Goal: Task Accomplishment & Management: Use online tool/utility

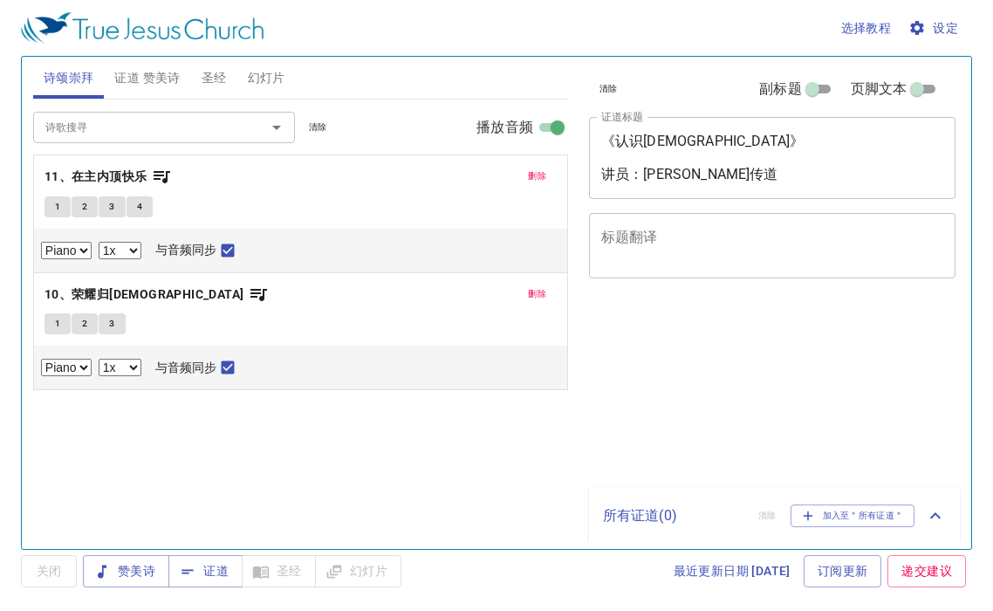
select select "1"
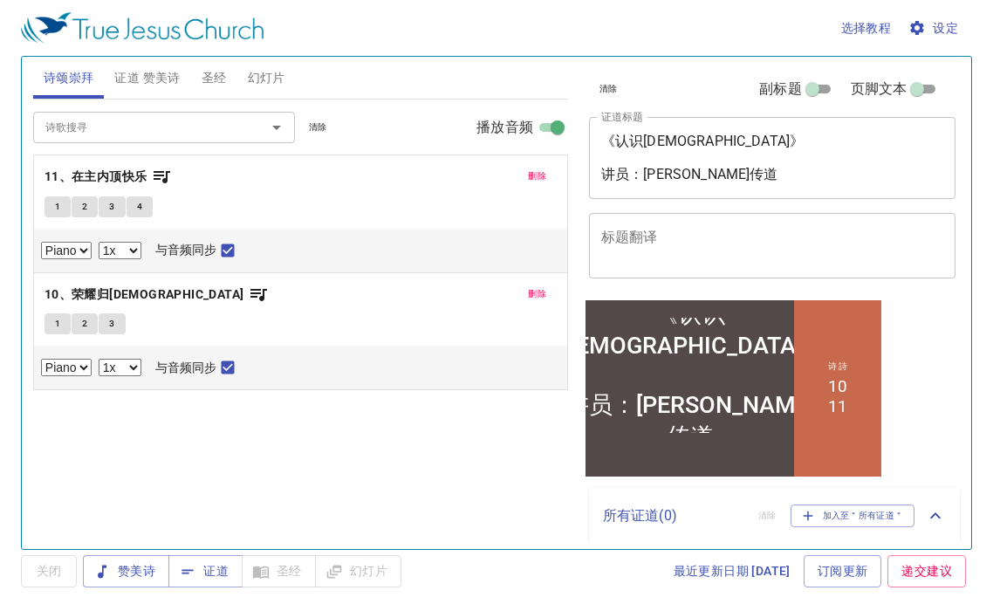
click at [770, 406] on div "《认识耶稣》 讲员：石文彬传道" at bounding box center [688, 374] width 271 height 154
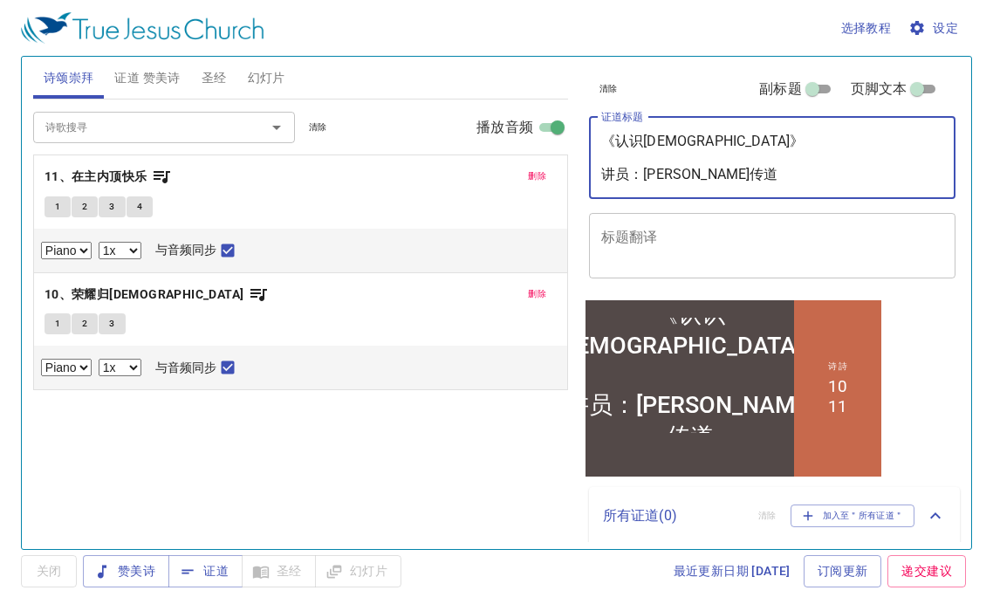
click at [717, 172] on textarea "《认识耶稣》 讲员：石文彬传道" at bounding box center [772, 158] width 343 height 50
drag, startPoint x: 718, startPoint y: 173, endPoint x: 648, endPoint y: 170, distance: 69.8
click at [648, 170] on textarea "《认识耶稣》 讲员：石文彬传道" at bounding box center [772, 158] width 343 height 50
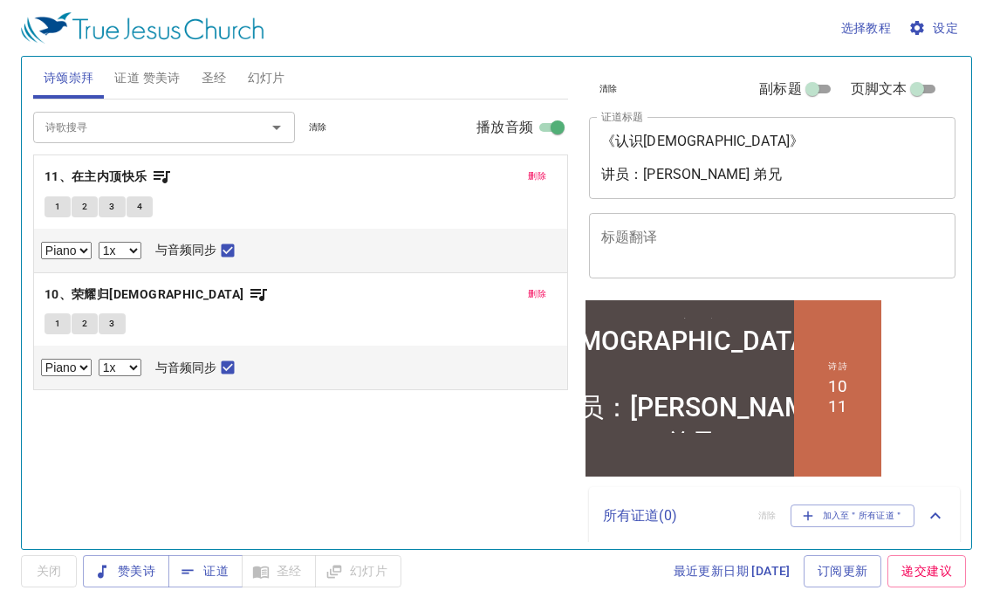
click at [621, 131] on div "《认识耶稣》 讲员：陈琳 弟兄 x 证道标题" at bounding box center [772, 158] width 367 height 82
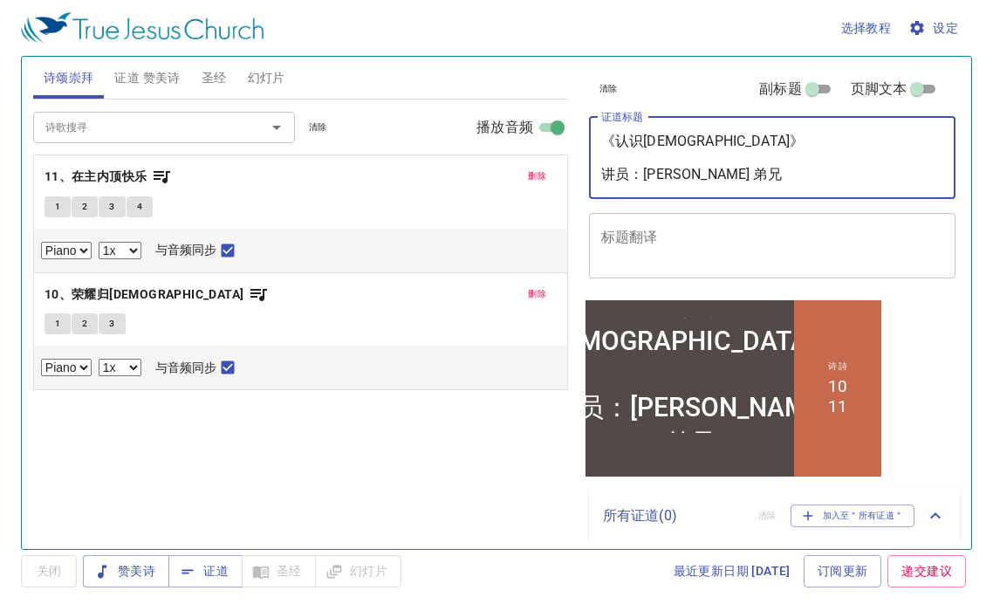
drag, startPoint x: 618, startPoint y: 138, endPoint x: 667, endPoint y: 140, distance: 49.7
click at [667, 140] on textarea "《认识耶稣》 讲员：陈琳 弟兄" at bounding box center [772, 158] width 343 height 50
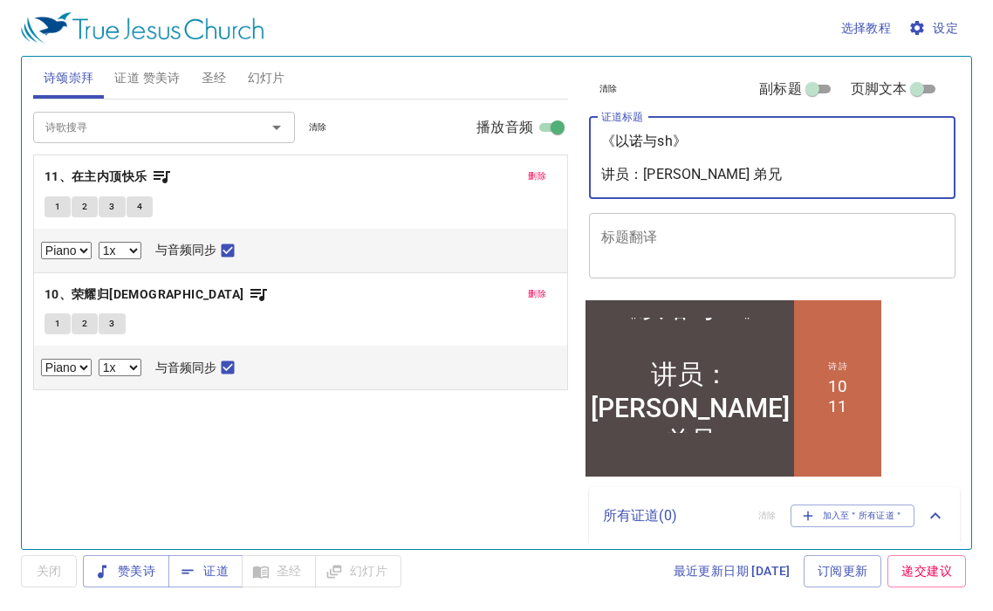
type textarea "《以诺与she》 讲员：陈琳 弟兄"
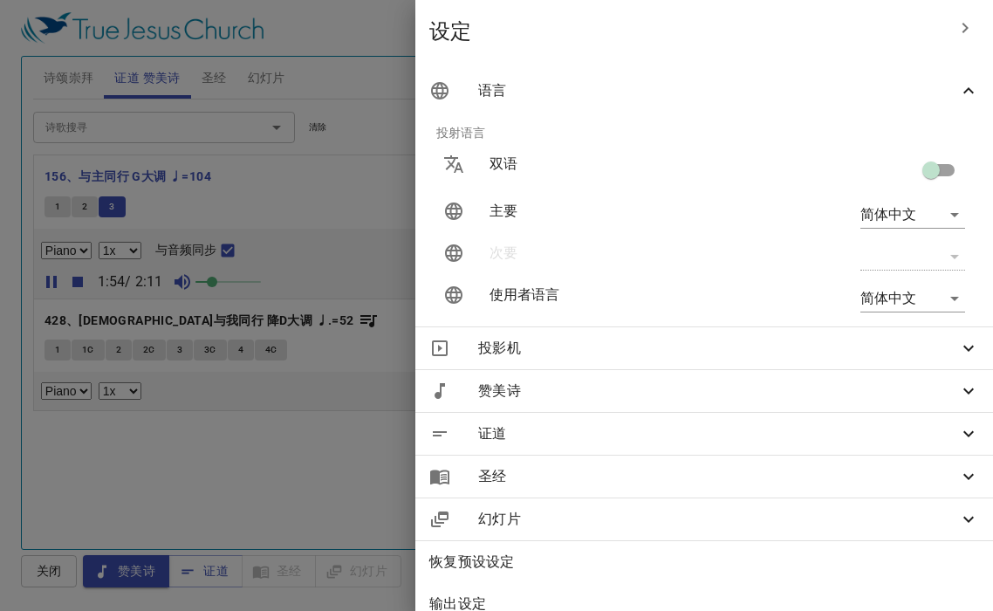
select select "1"
